Goal: Communication & Community: Participate in discussion

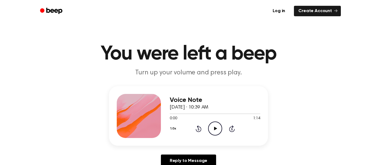
click at [214, 125] on icon "Play Audio" at bounding box center [215, 129] width 14 height 14
click at [215, 126] on icon "Pause Audio" at bounding box center [215, 129] width 14 height 14
click at [215, 126] on icon "Play Audio" at bounding box center [215, 129] width 14 height 14
click at [209, 113] on div at bounding box center [215, 114] width 91 height 4
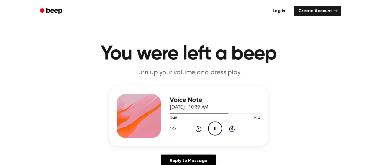
click at [194, 109] on span "[DATE] · 10:39 AM" at bounding box center [189, 107] width 39 height 5
click at [217, 128] on icon "Pause Audio" at bounding box center [215, 129] width 14 height 14
click at [175, 161] on link "Reply to Message" at bounding box center [188, 161] width 55 height 13
